Goal: Transaction & Acquisition: Obtain resource

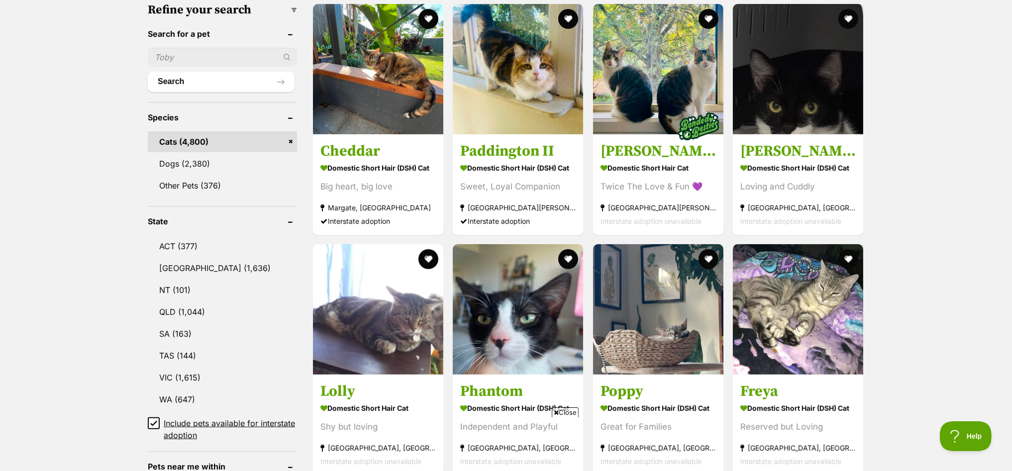
scroll to position [497, 0]
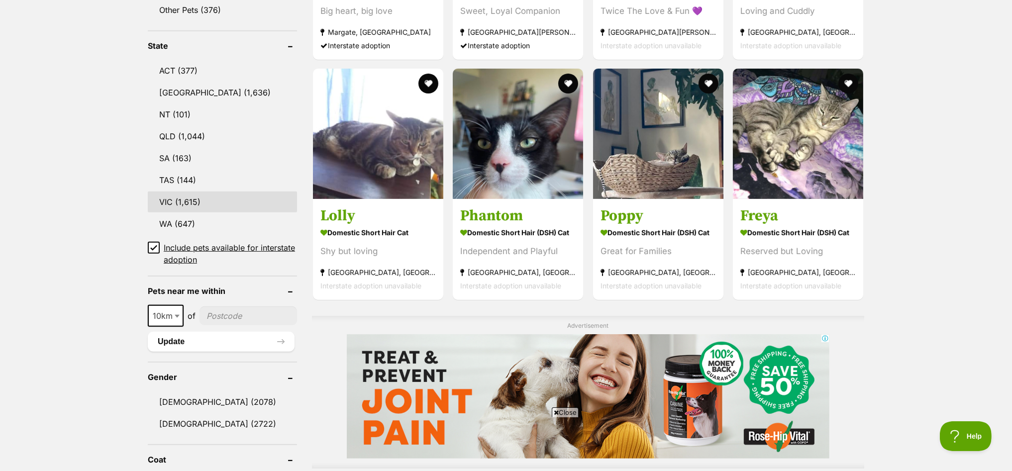
click at [184, 193] on link "VIC (1,615)" at bounding box center [222, 202] width 149 height 21
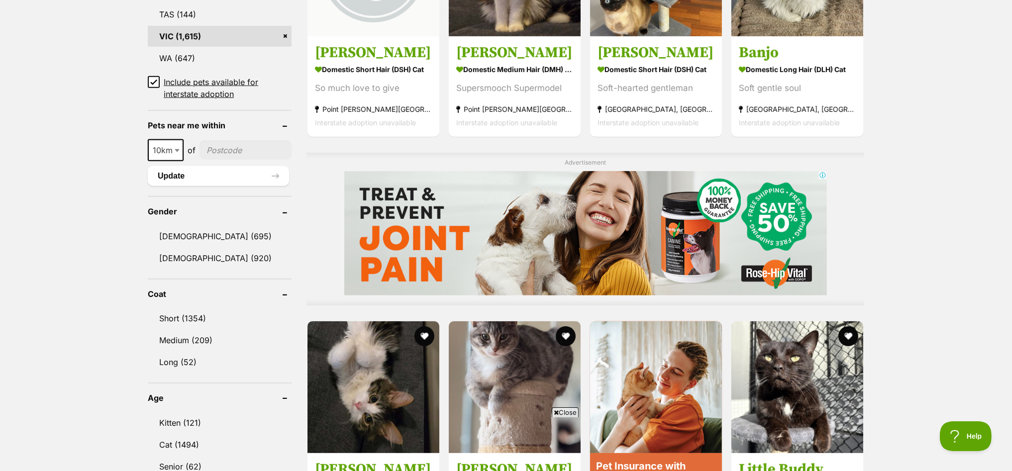
scroll to position [746, 0]
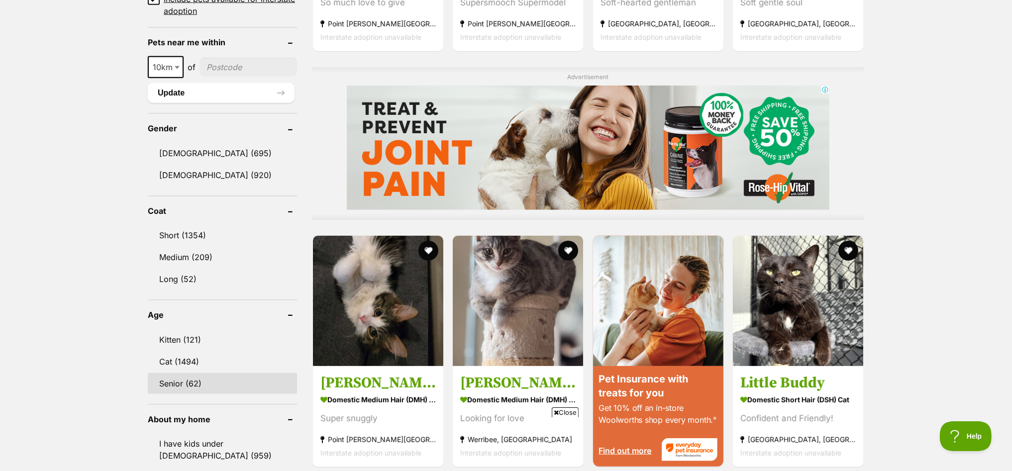
click at [164, 373] on link "Senior (62)" at bounding box center [222, 383] width 149 height 21
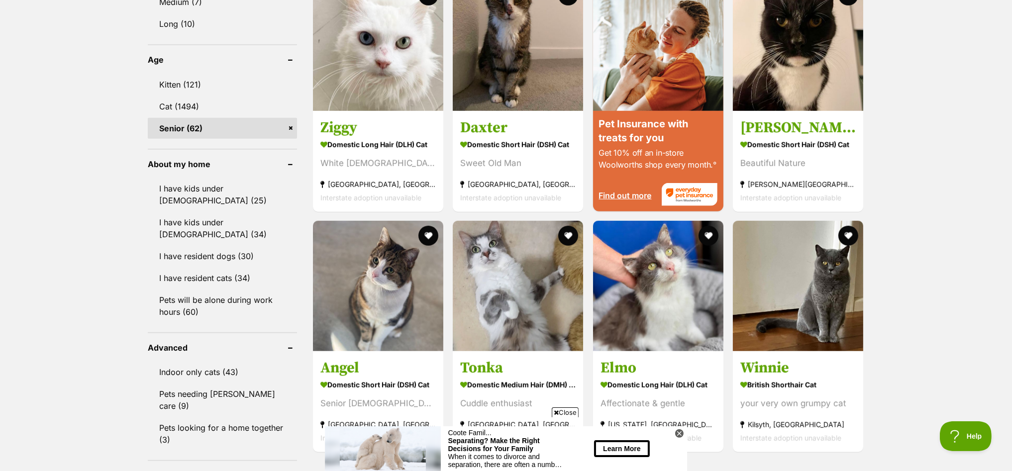
scroll to position [1057, 0]
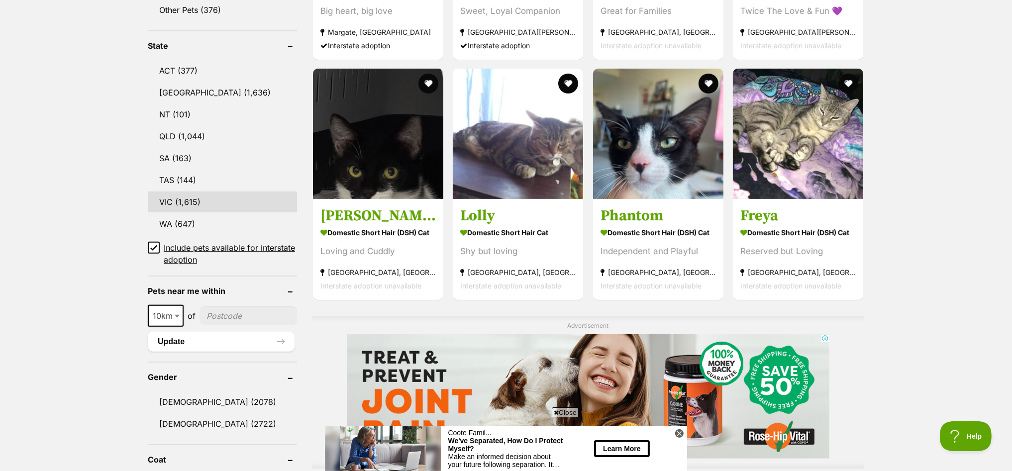
click at [165, 195] on link "VIC (1,615)" at bounding box center [222, 202] width 149 height 21
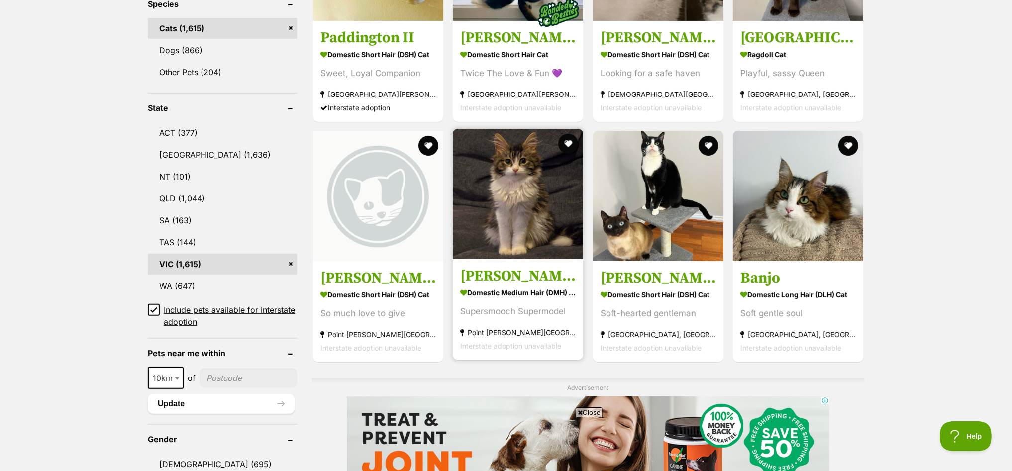
click at [501, 186] on img at bounding box center [518, 194] width 130 height 130
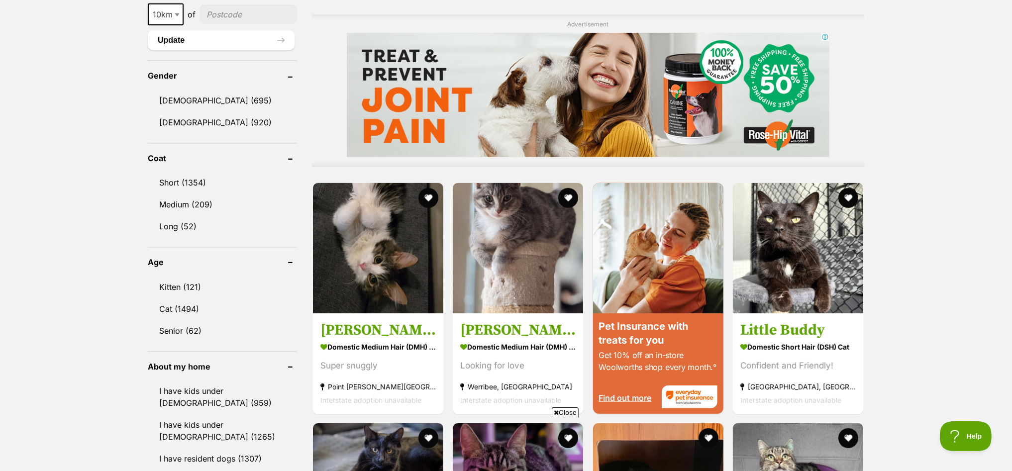
scroll to position [871, 0]
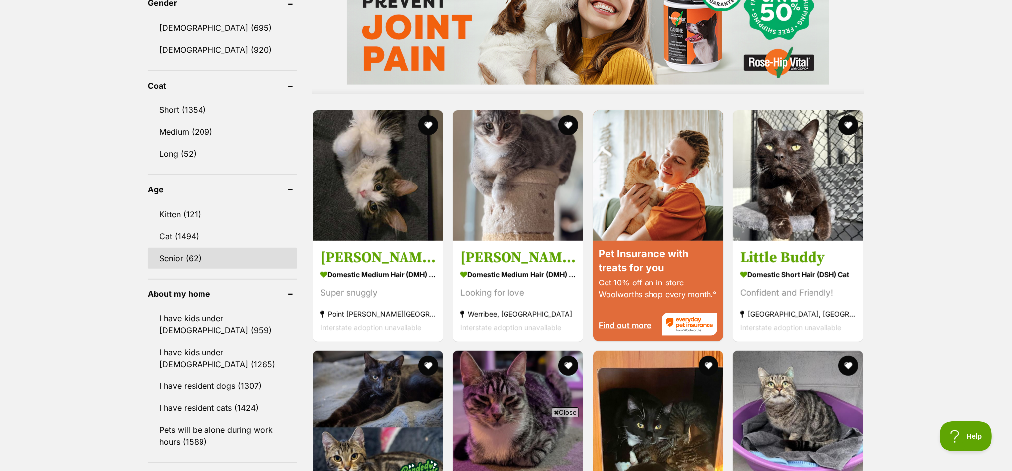
click at [183, 248] on link "Senior (62)" at bounding box center [222, 258] width 149 height 21
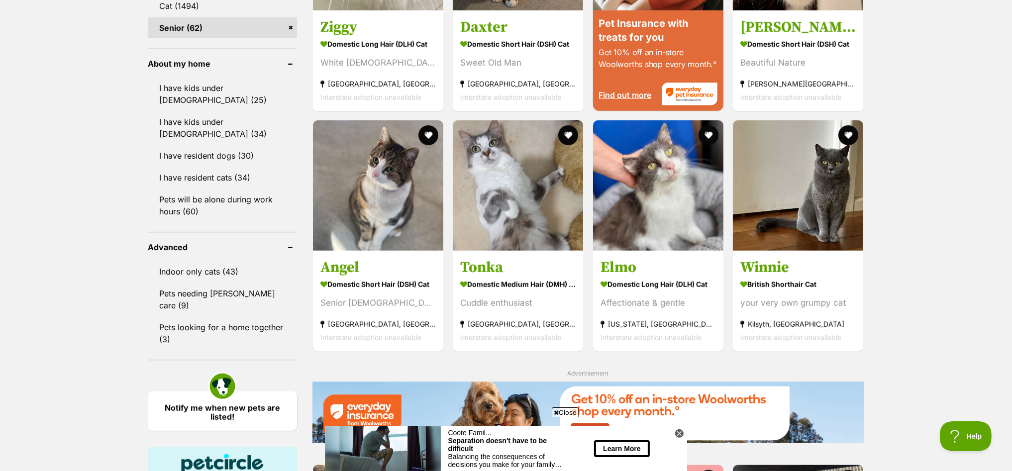
scroll to position [1119, 0]
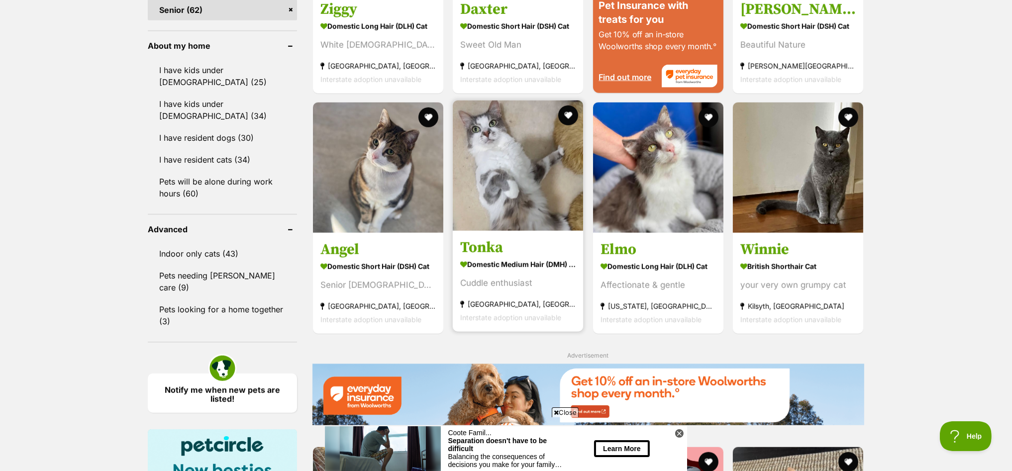
click at [519, 150] on img at bounding box center [518, 165] width 130 height 130
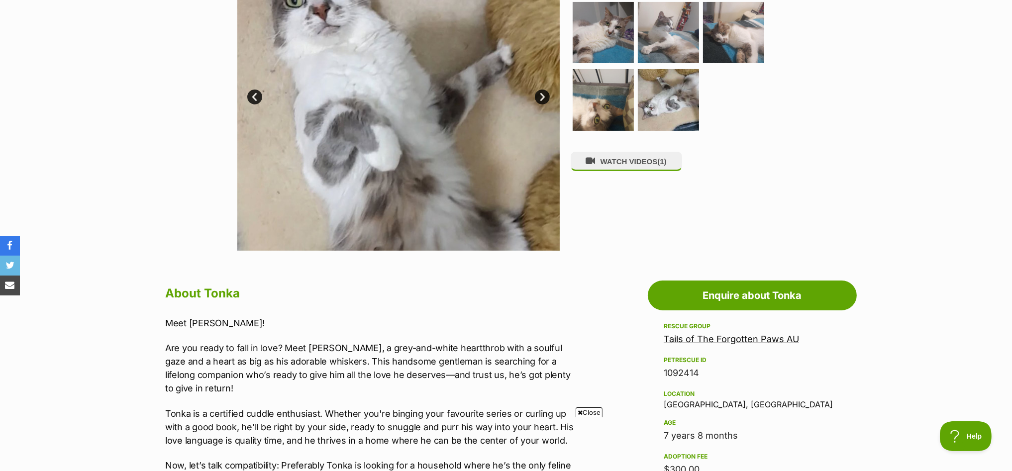
scroll to position [124, 0]
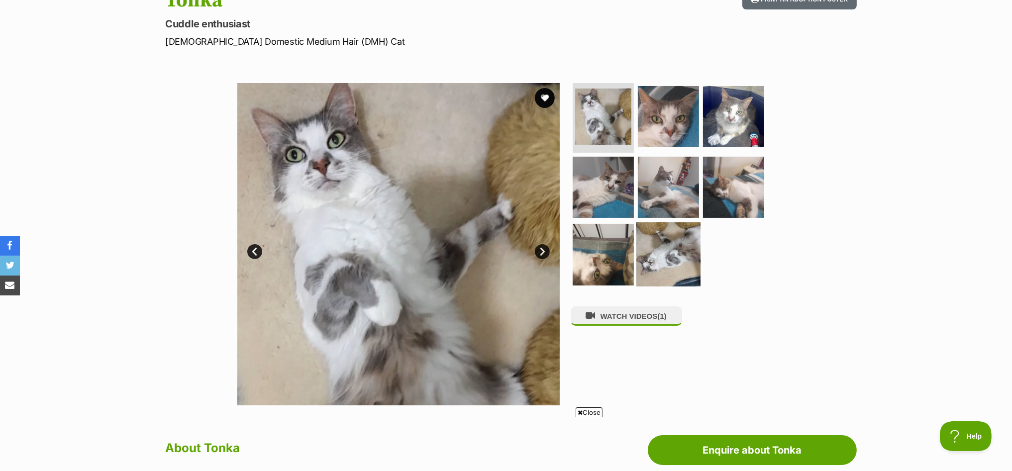
click at [672, 255] on img at bounding box center [668, 254] width 64 height 64
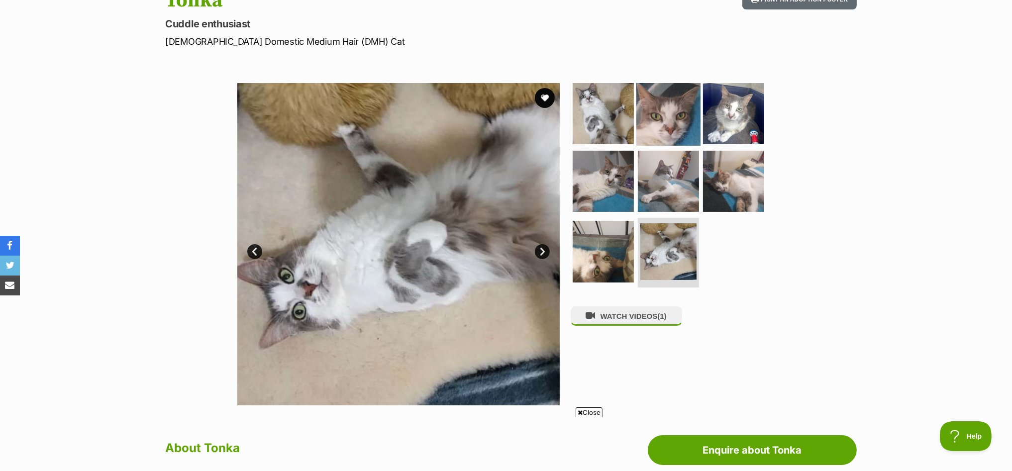
click at [677, 108] on img at bounding box center [668, 114] width 64 height 64
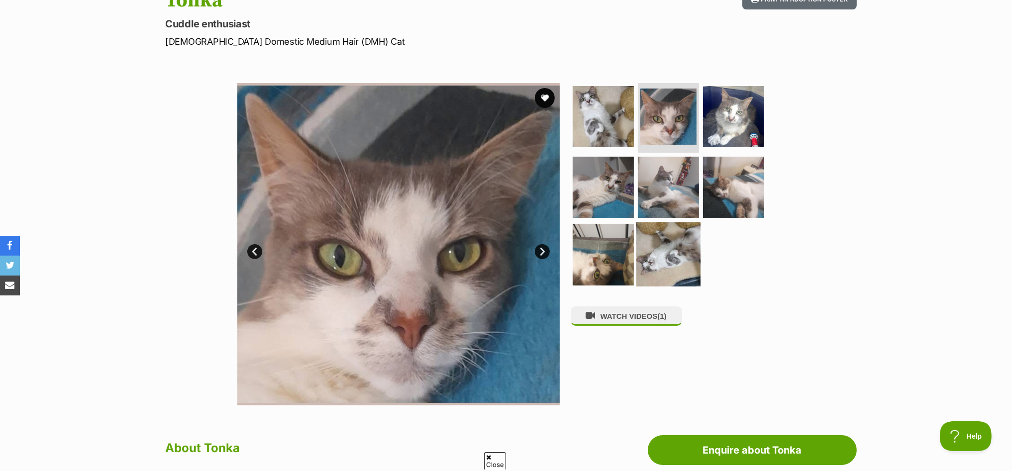
click at [682, 252] on img at bounding box center [668, 254] width 64 height 64
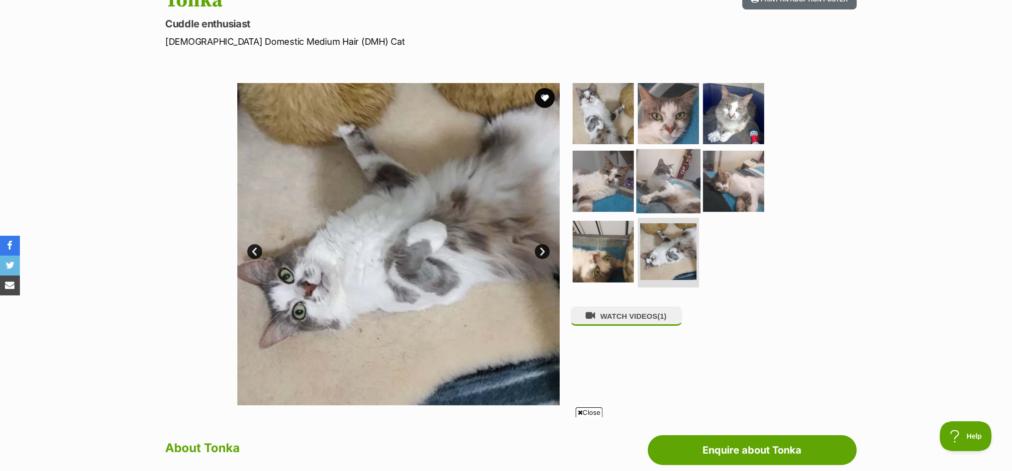
click at [667, 189] on img at bounding box center [668, 181] width 64 height 64
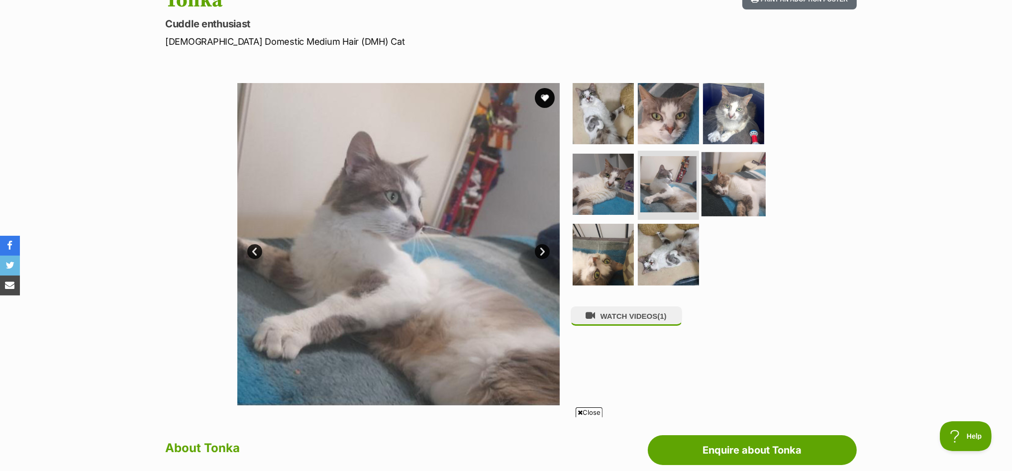
click at [724, 178] on img at bounding box center [733, 184] width 64 height 64
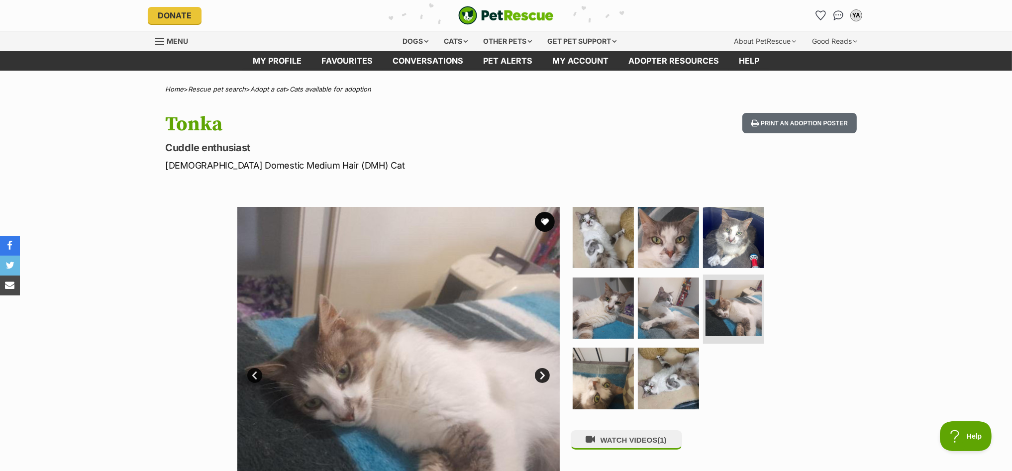
scroll to position [0, 0]
